Goal: Information Seeking & Learning: Learn about a topic

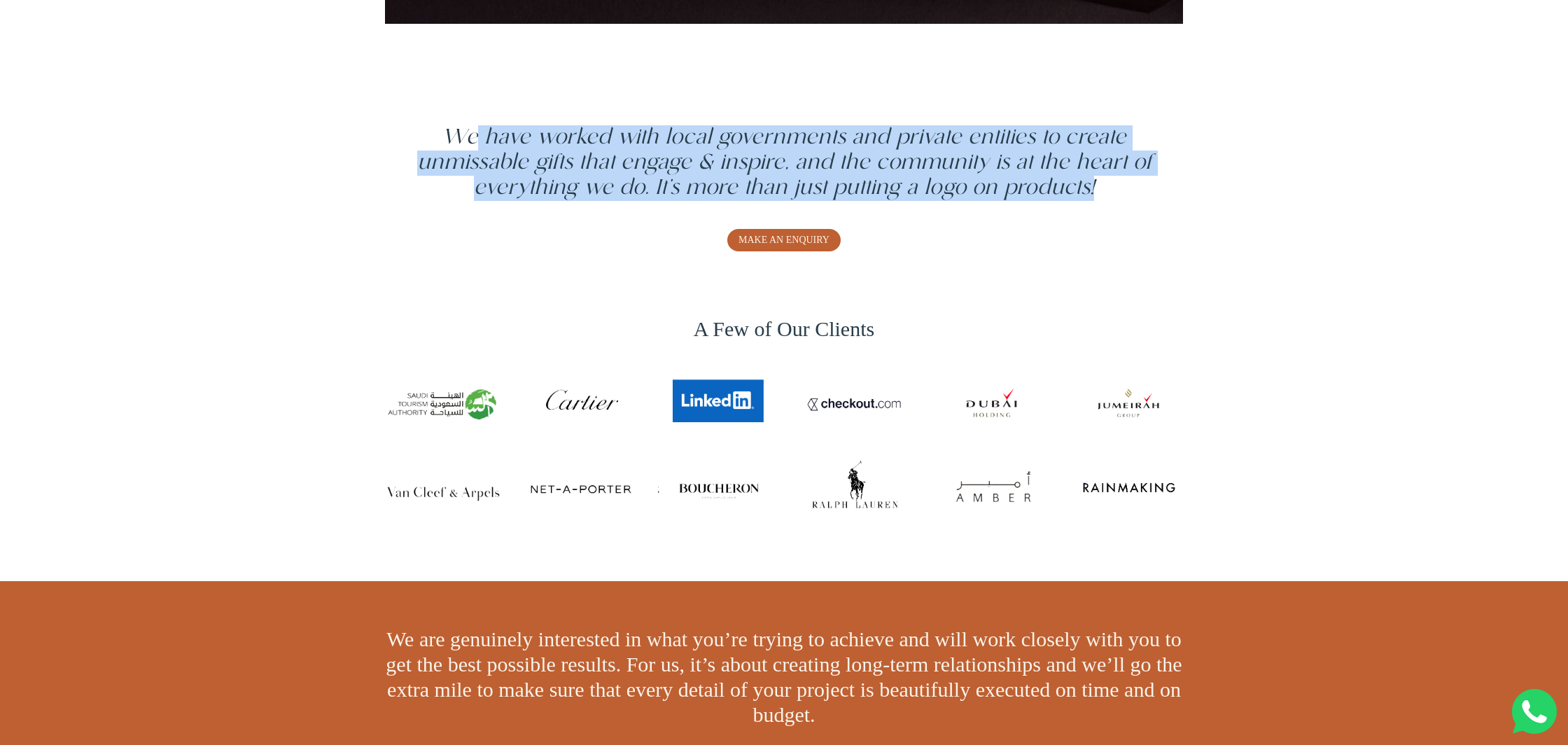
drag, startPoint x: 472, startPoint y: 143, endPoint x: 1093, endPoint y: 186, distance: 622.5
click at [1093, 186] on span "We have worked with local governments and private entities to create unmissable…" at bounding box center [784, 163] width 734 height 75
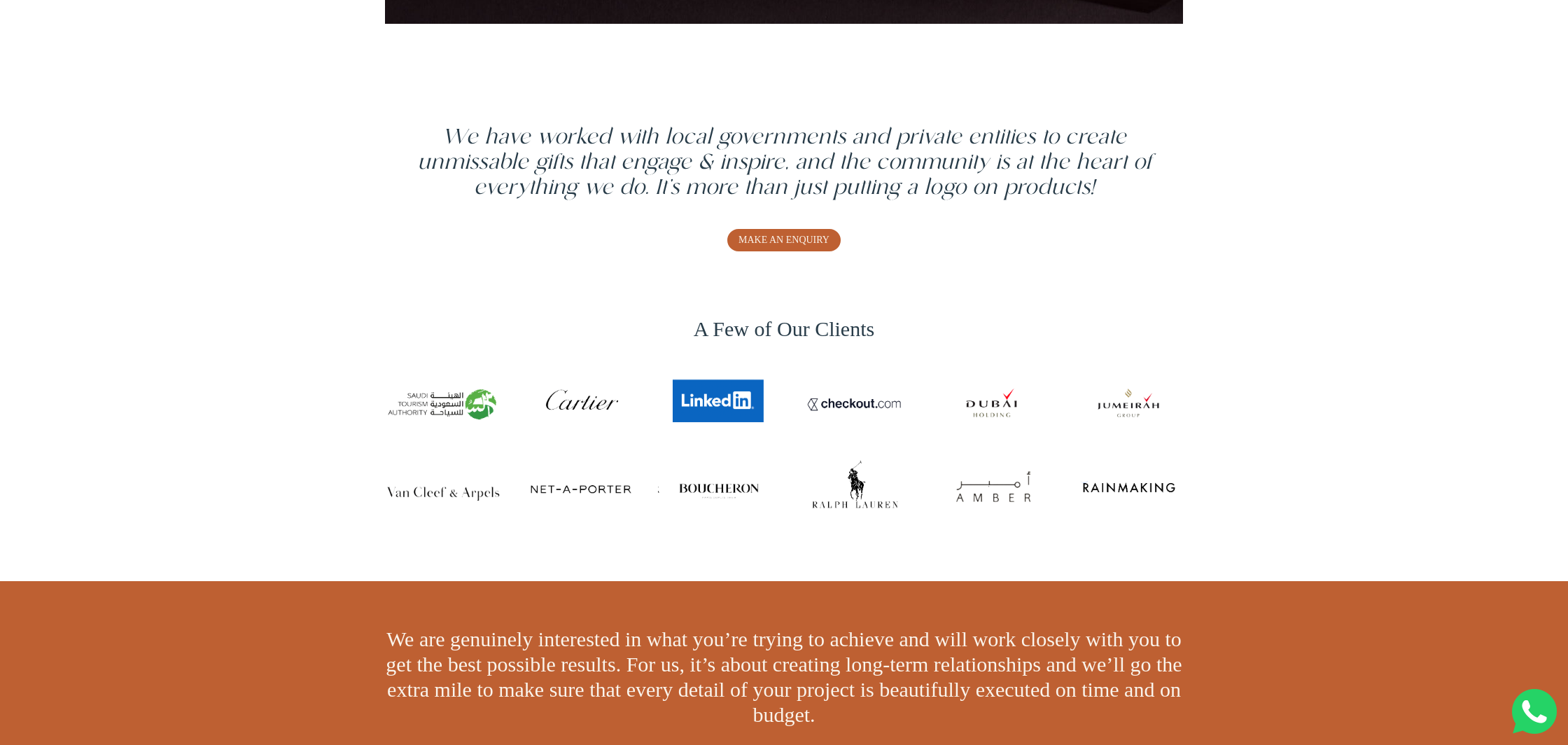
click at [1124, 227] on div "We have worked with local governments and private entities to create unmissable…" at bounding box center [784, 188] width 798 height 126
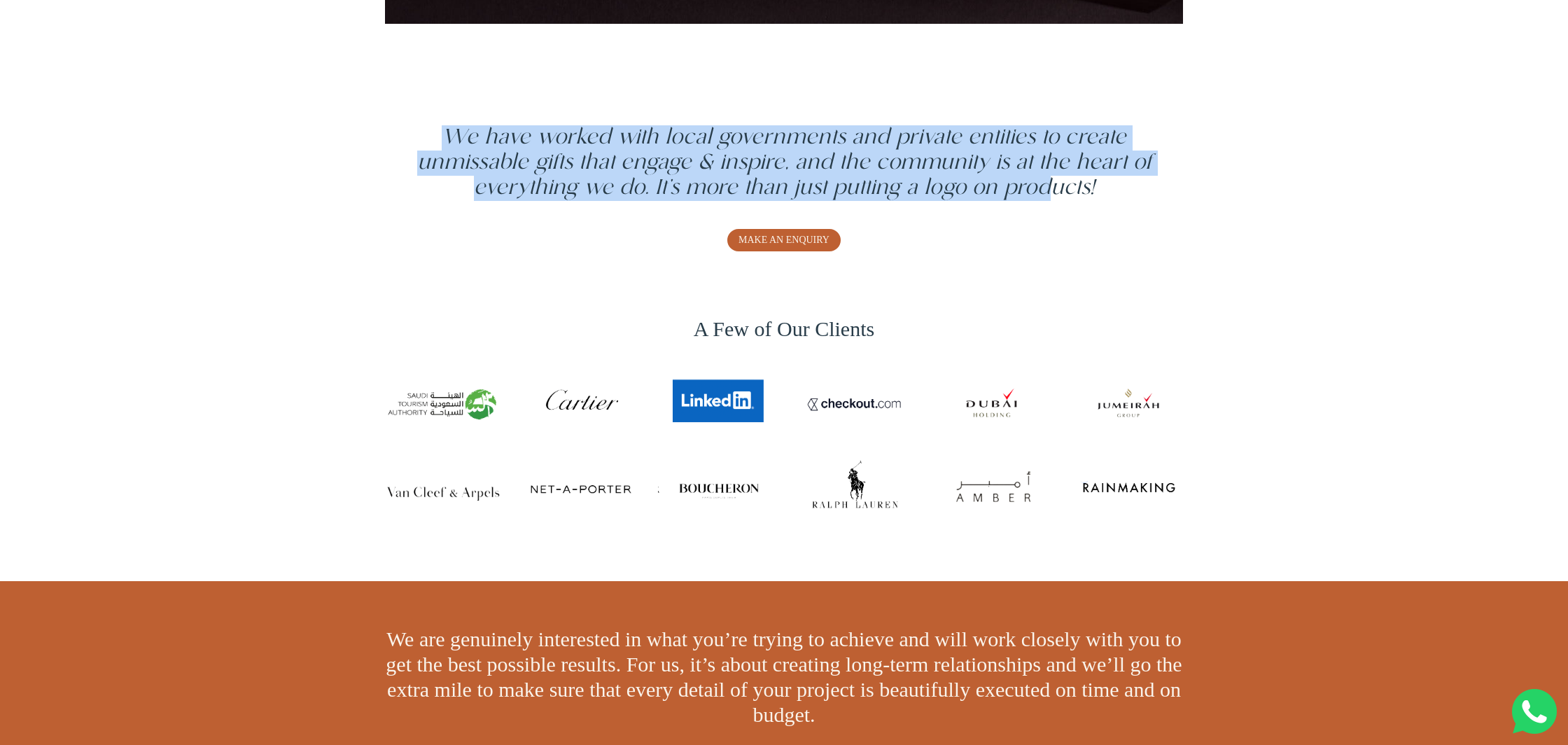
drag, startPoint x: 449, startPoint y: 137, endPoint x: 1058, endPoint y: 191, distance: 611.4
click at [1058, 191] on span "We have worked with local governments and private entities to create unmissable…" at bounding box center [784, 163] width 734 height 75
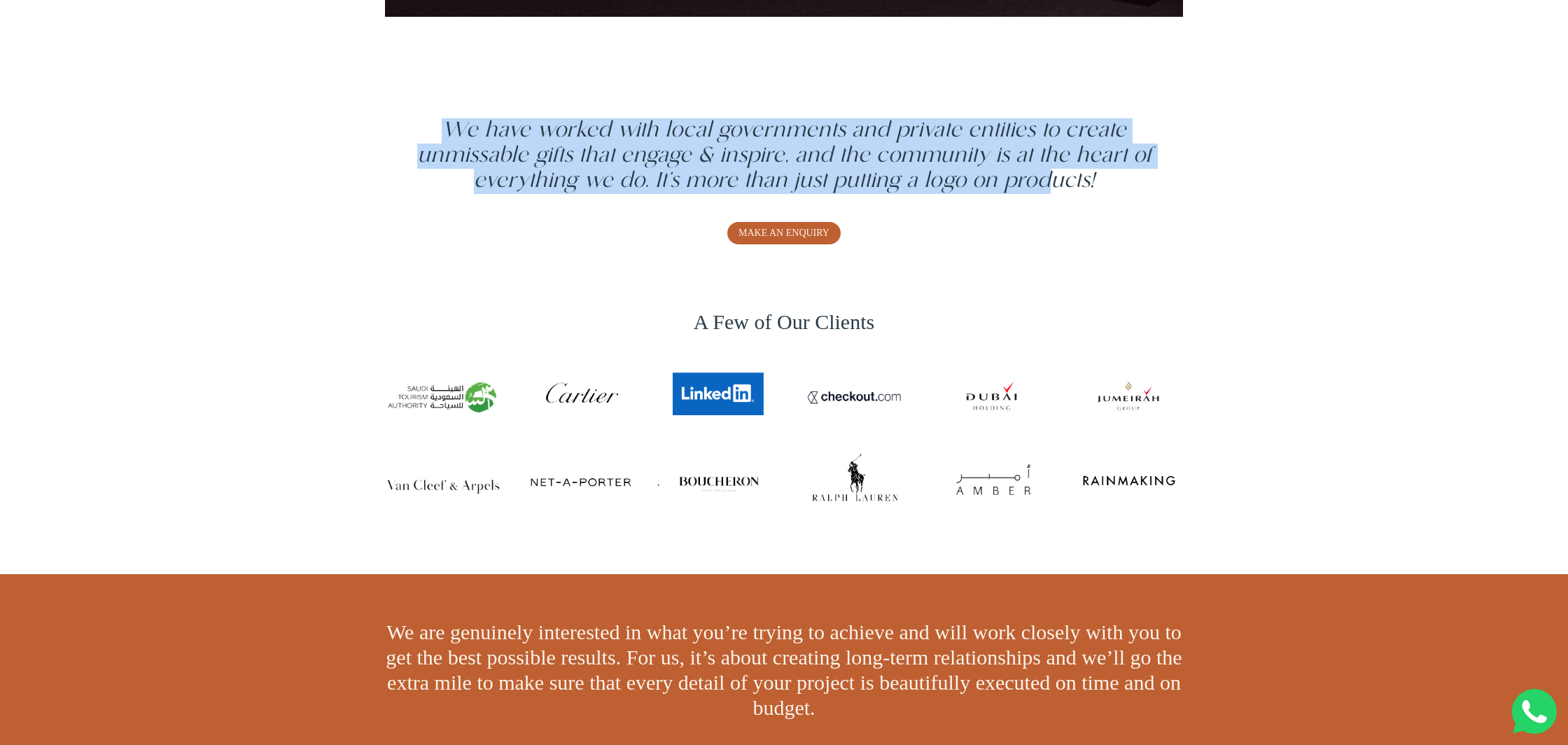
scroll to position [1131, 0]
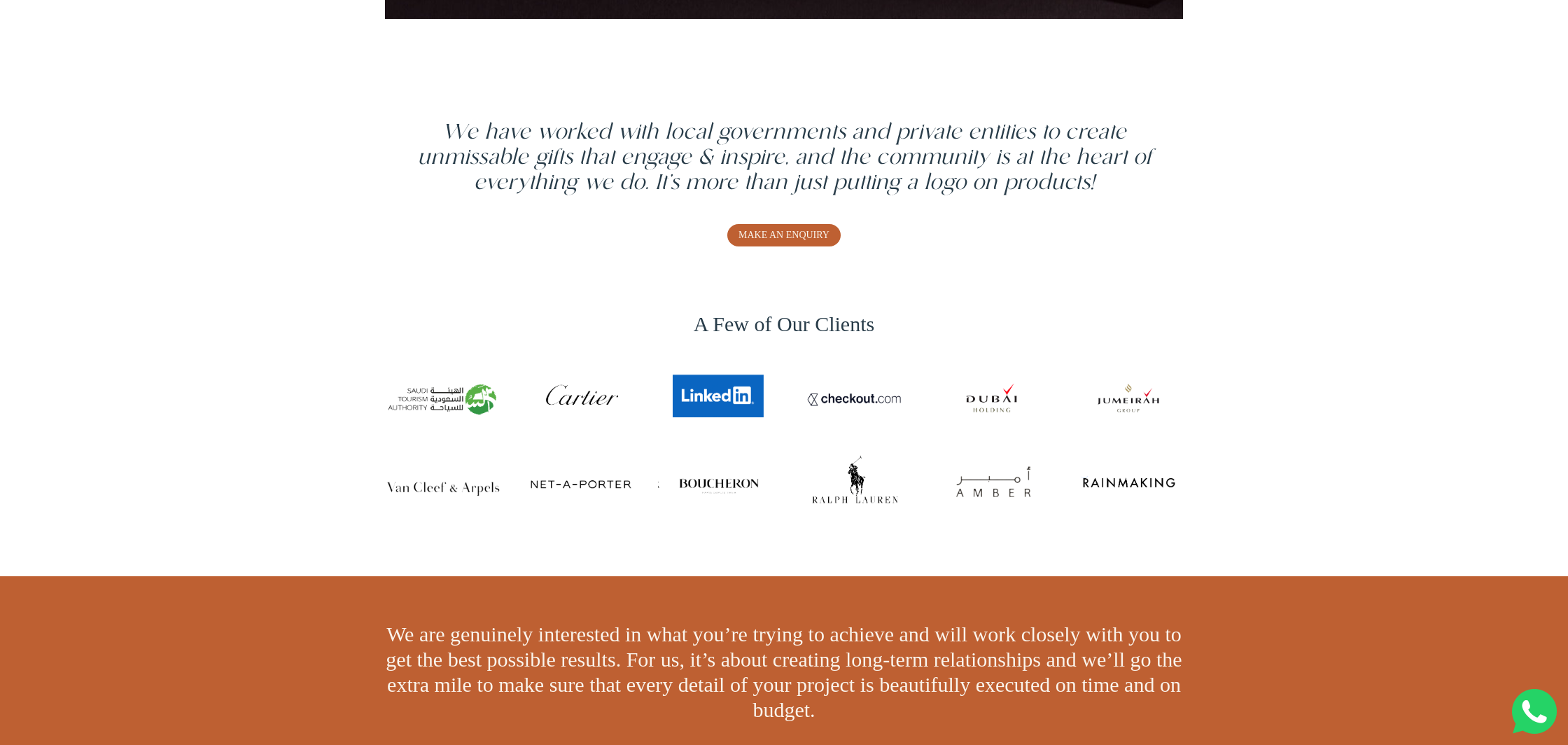
click at [1071, 271] on div "A Few of Our Clients" at bounding box center [784, 424] width 1568 height 305
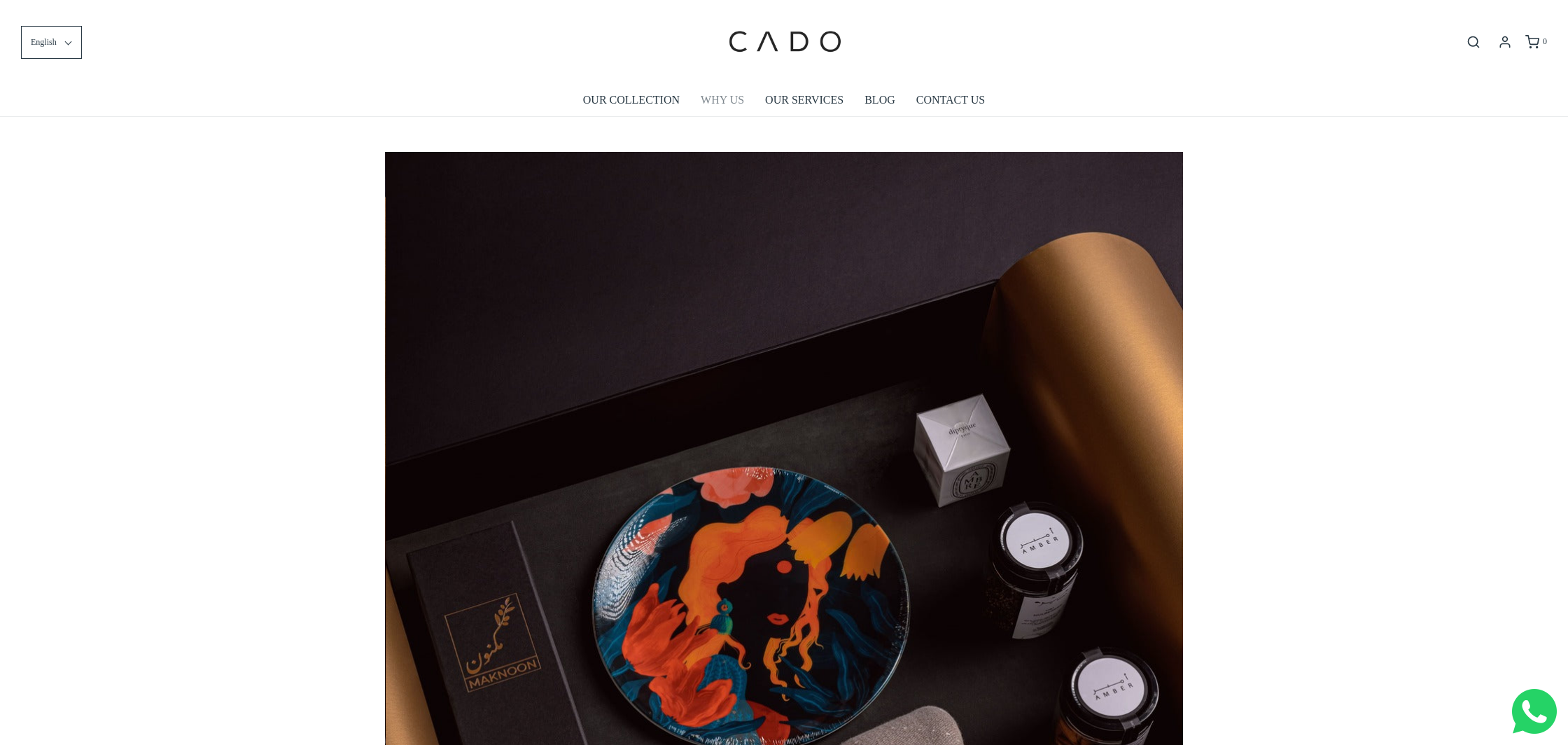
scroll to position [0, 1596]
click at [713, 101] on link "WHY US" at bounding box center [723, 100] width 44 height 32
